Goal: Complete application form

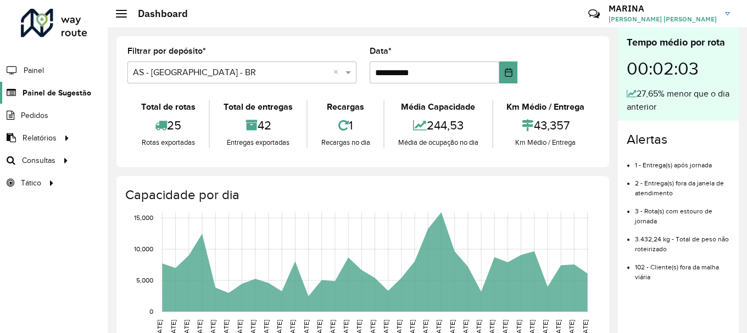
click at [83, 91] on span "Painel de Sugestão" at bounding box center [57, 93] width 69 height 12
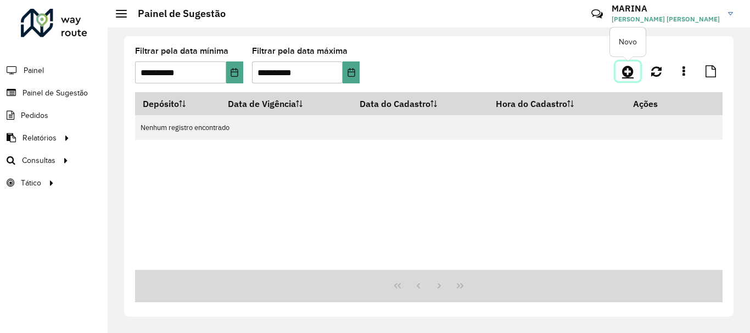
click at [627, 70] on icon at bounding box center [628, 71] width 12 height 13
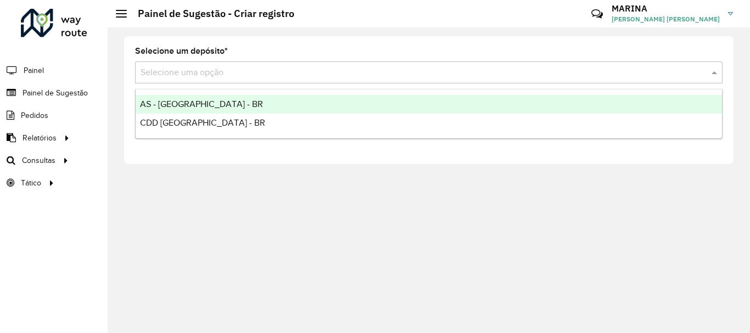
click at [175, 78] on input "text" at bounding box center [418, 72] width 554 height 13
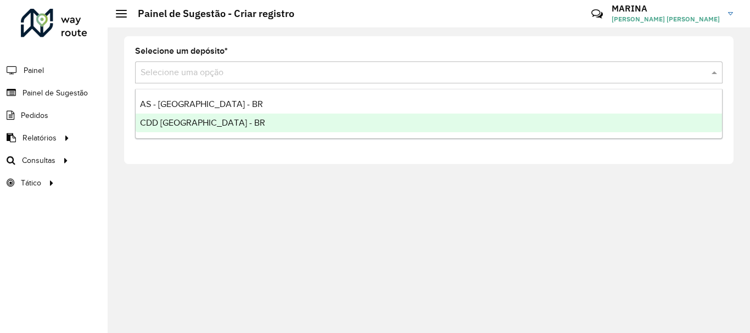
click at [183, 116] on div "CDD [GEOGRAPHIC_DATA] - BR" at bounding box center [429, 123] width 586 height 19
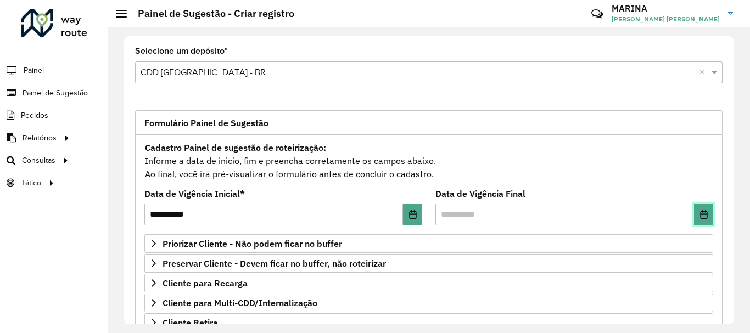
click at [700, 214] on icon "Choose Date" at bounding box center [703, 214] width 7 height 9
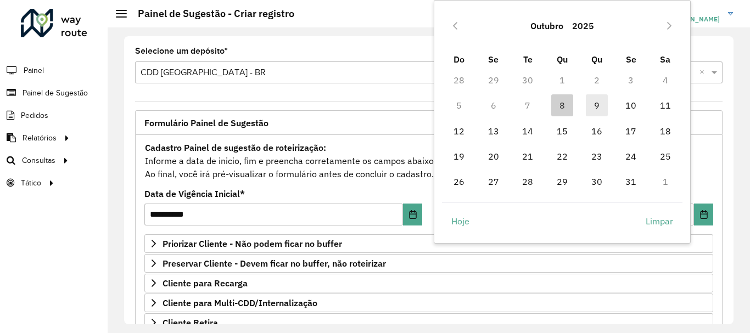
click at [598, 106] on span "9" at bounding box center [597, 105] width 22 height 22
type input "**********"
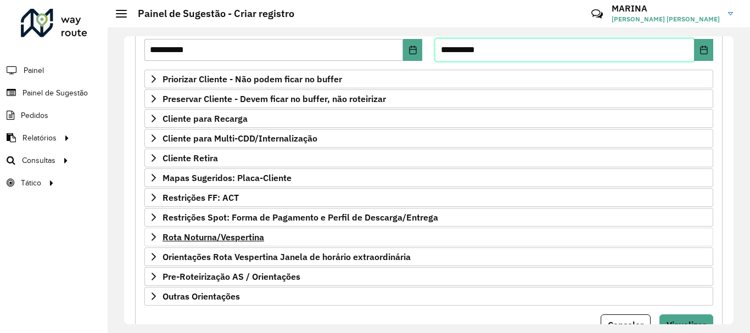
scroll to position [214, 0]
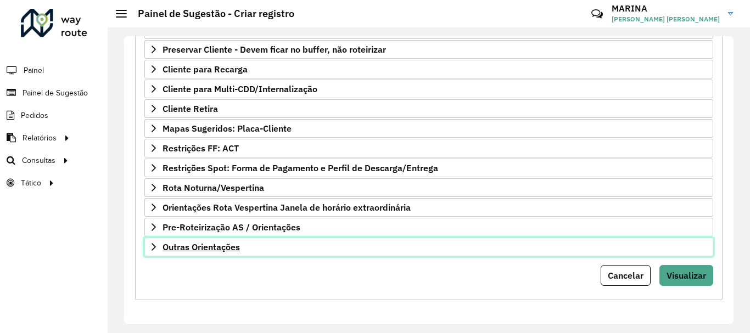
click at [295, 246] on link "Outras Orientações" at bounding box center [428, 247] width 569 height 19
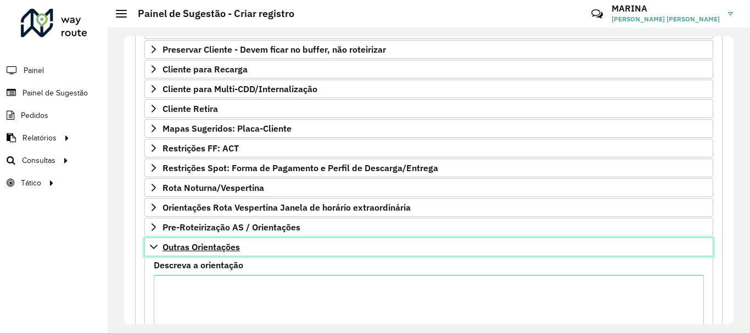
scroll to position [340, 0]
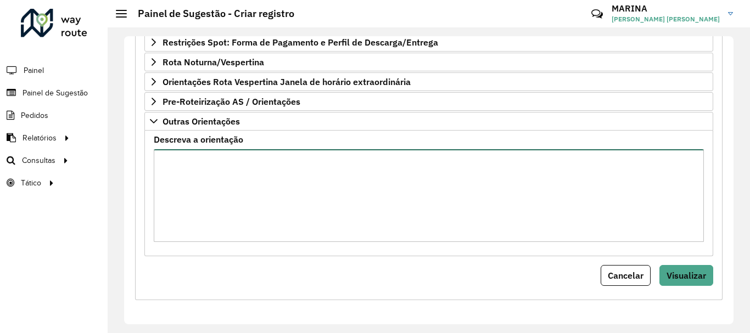
click at [310, 193] on textarea "Descreva a orientação" at bounding box center [429, 195] width 550 height 93
paste textarea "**********"
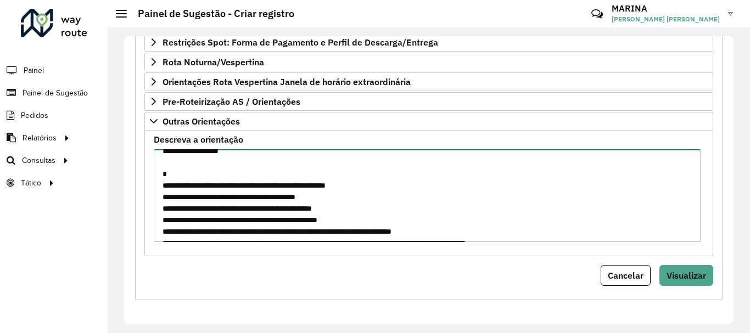
scroll to position [507, 0]
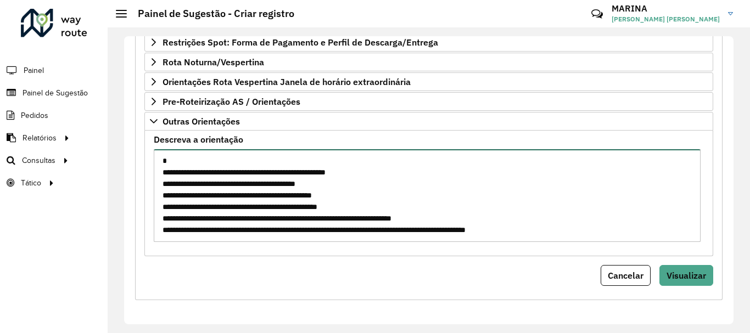
click at [302, 171] on textarea "Descreva a orientação" at bounding box center [427, 195] width 547 height 93
type textarea "**********"
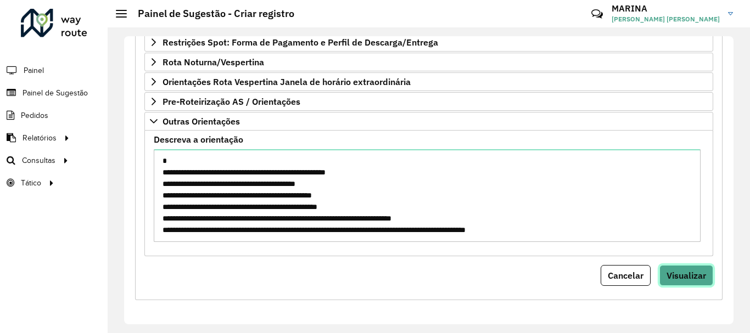
click at [684, 279] on span "Visualizar" at bounding box center [686, 275] width 40 height 11
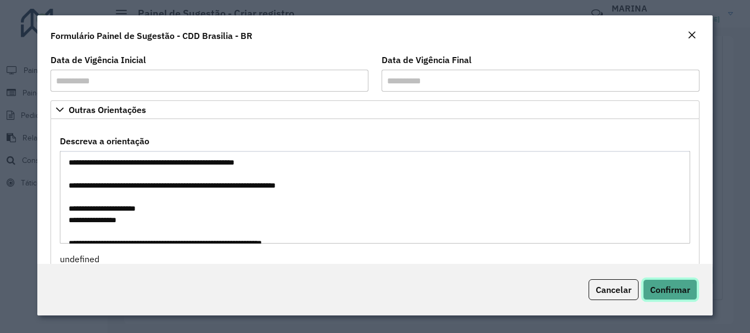
click at [678, 289] on span "Confirmar" at bounding box center [670, 289] width 40 height 11
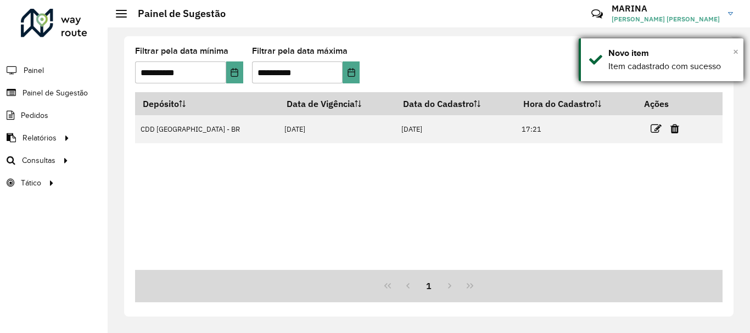
click at [734, 52] on span "×" at bounding box center [735, 52] width 5 height 12
